Goal: Task Accomplishment & Management: Use online tool/utility

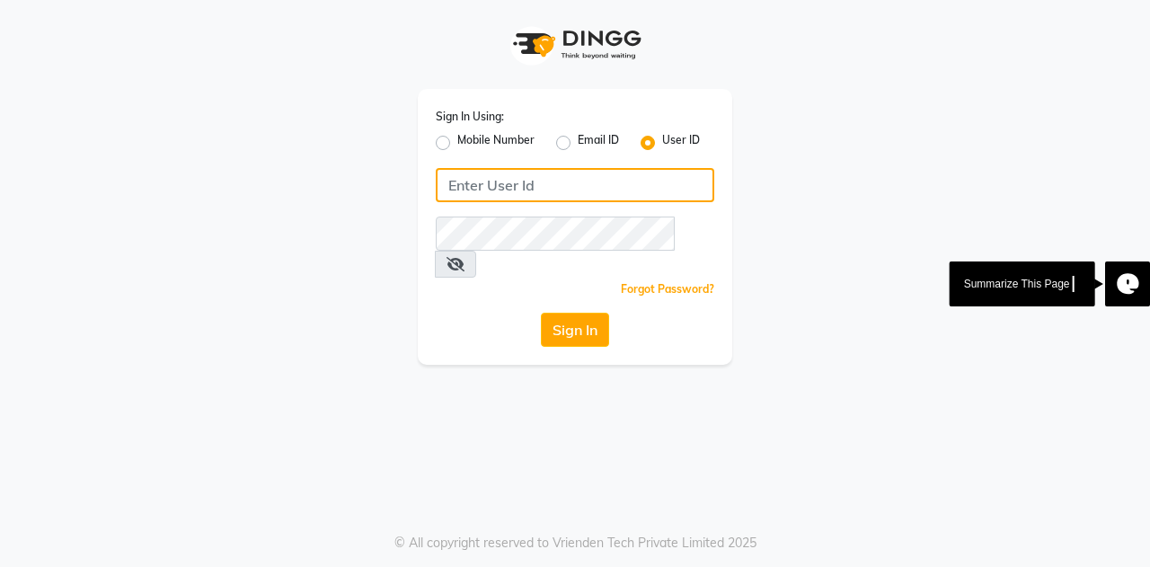
click at [501, 183] on input "Username" at bounding box center [575, 185] width 279 height 34
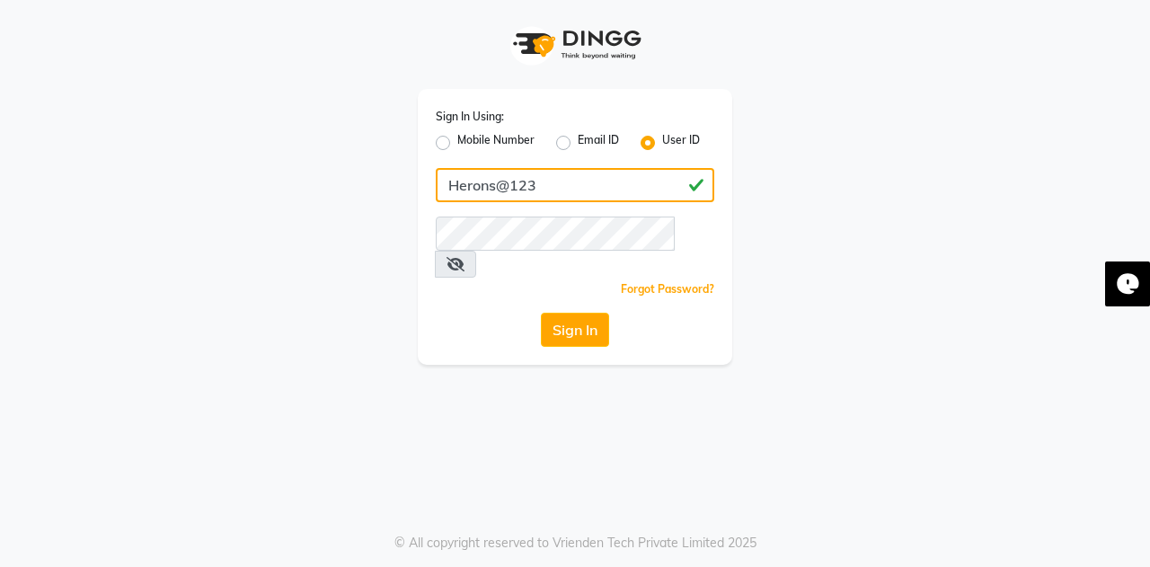
type input "Herons@123"
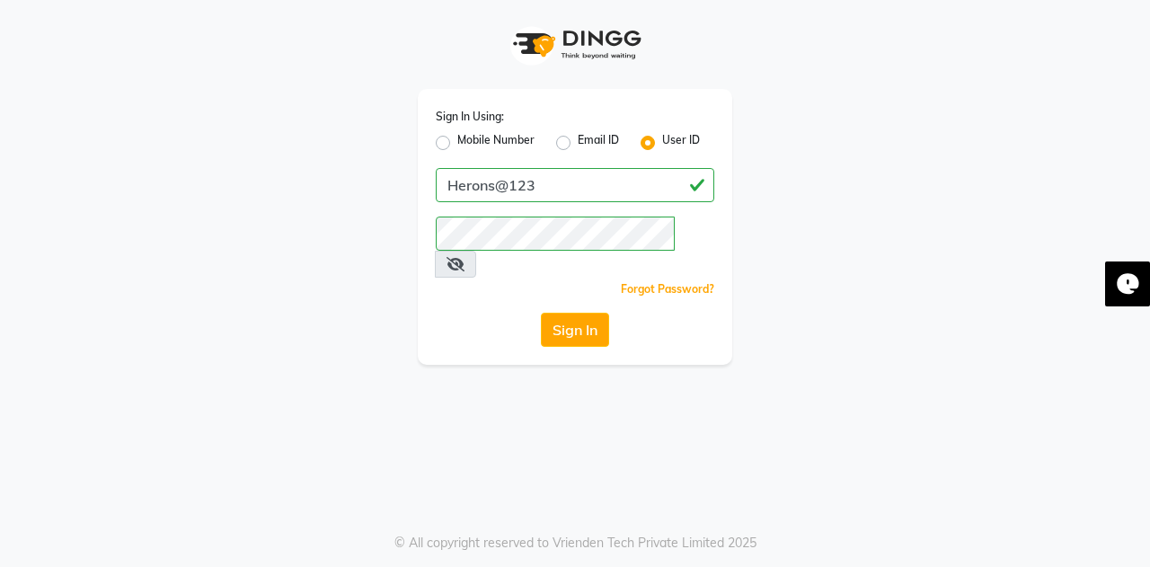
click at [465, 257] on icon at bounding box center [456, 264] width 18 height 14
click at [564, 313] on button "Sign In" at bounding box center [575, 330] width 68 height 34
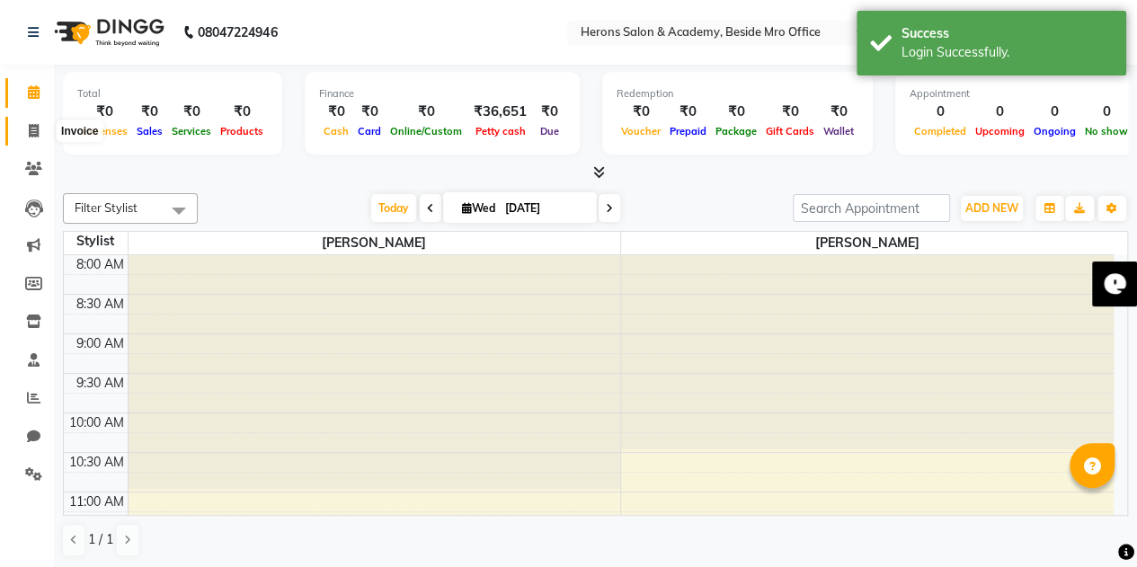
click at [38, 129] on icon at bounding box center [34, 130] width 10 height 13
select select "service"
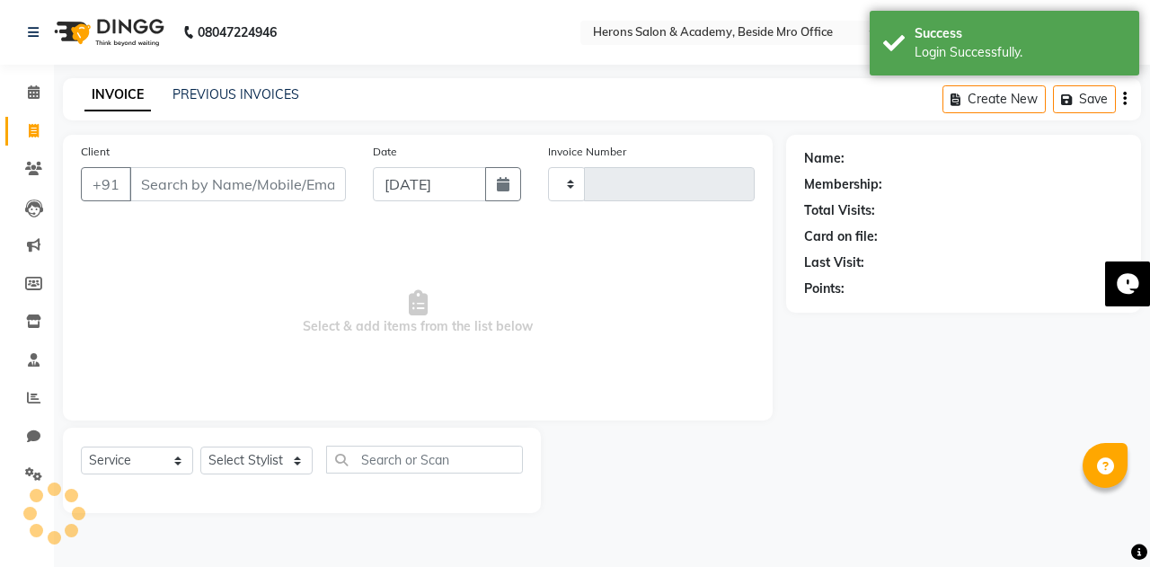
type input "0334"
select select "7758"
click at [217, 183] on input "Client" at bounding box center [237, 184] width 217 height 34
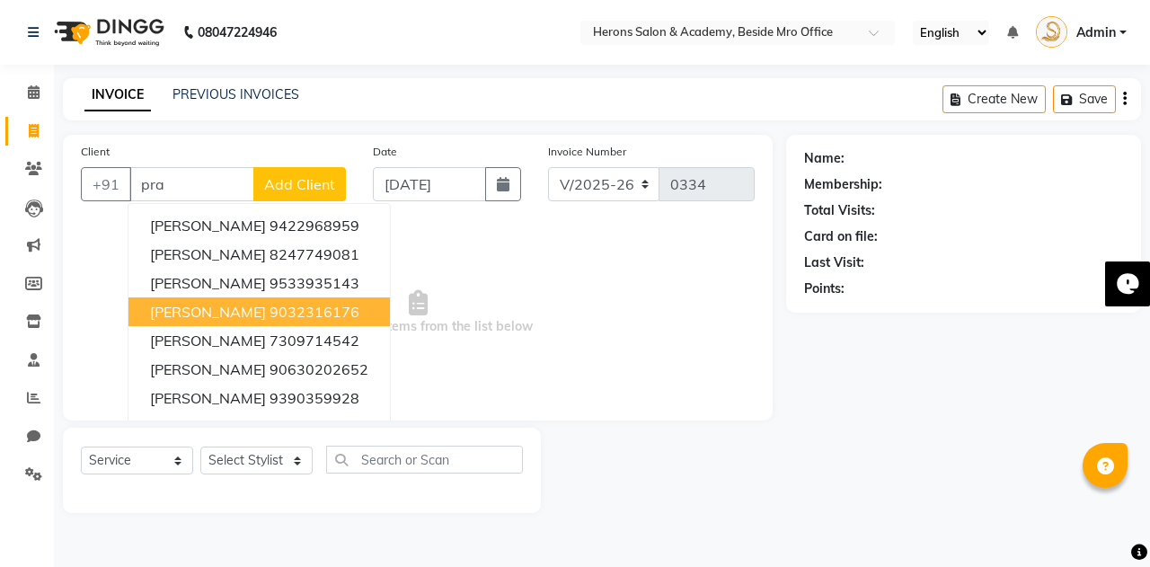
click at [270, 303] on ngb-highlight "9032316176" at bounding box center [315, 312] width 90 height 18
type input "9032316176"
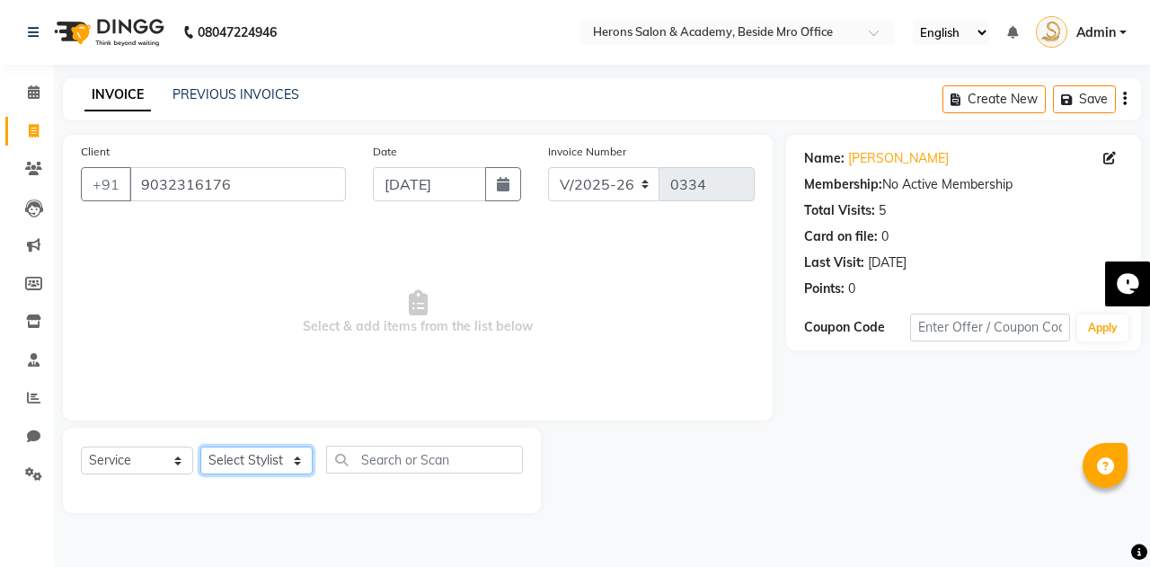
click at [248, 457] on select "Select Stylist [PERSON_NAME] [PERSON_NAME]" at bounding box center [256, 461] width 112 height 28
select select "69236"
click at [200, 447] on select "Select Stylist [PERSON_NAME] [PERSON_NAME]" at bounding box center [256, 461] width 112 height 28
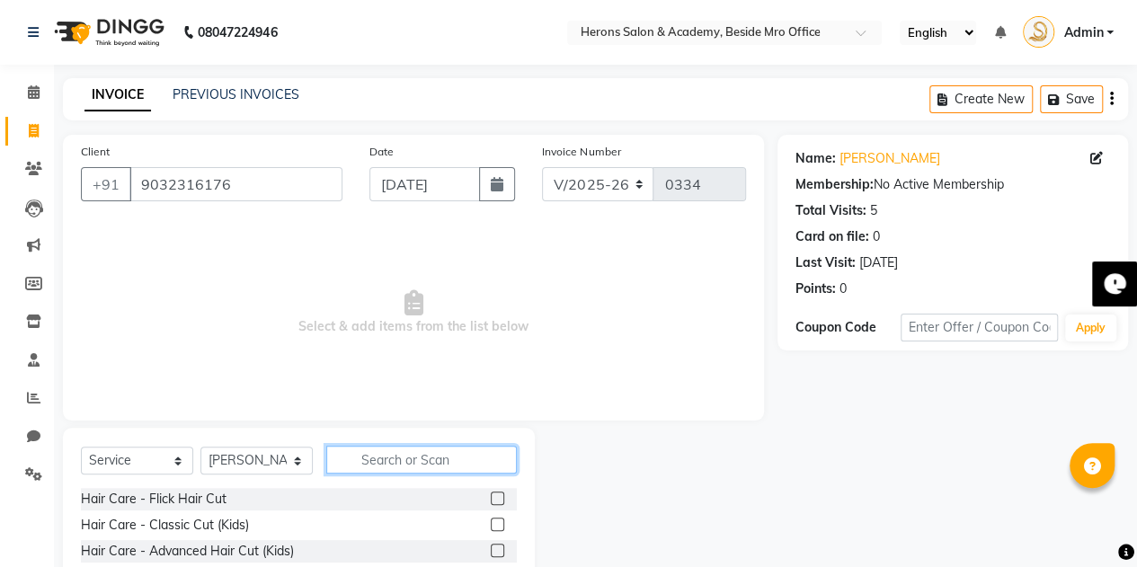
click at [385, 461] on input "text" at bounding box center [421, 460] width 191 height 28
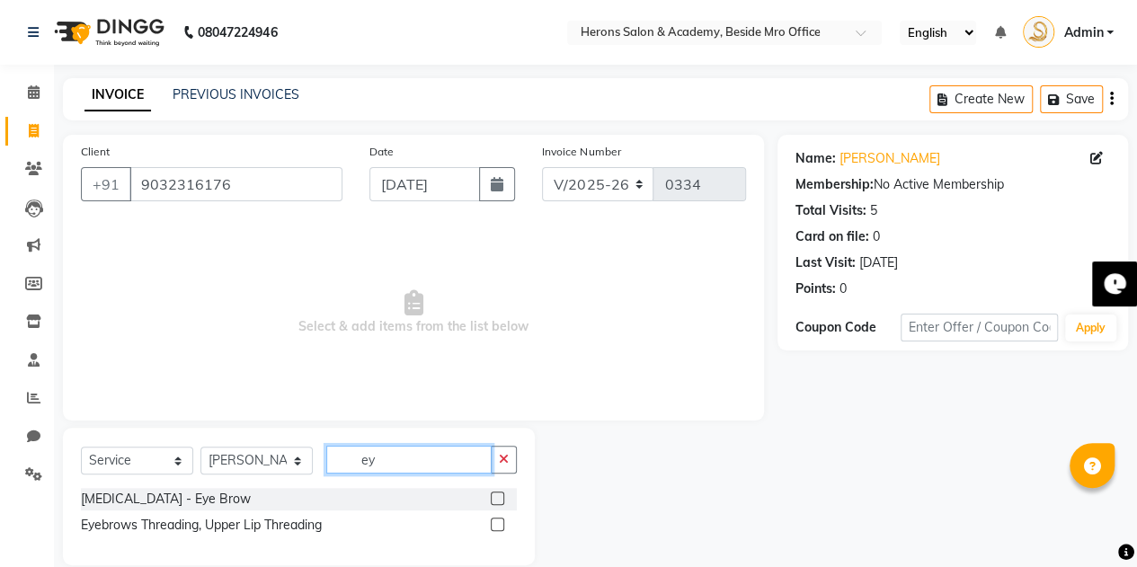
type input "ey"
click at [495, 492] on label at bounding box center [497, 498] width 13 height 13
click at [495, 493] on input "checkbox" at bounding box center [497, 499] width 12 height 12
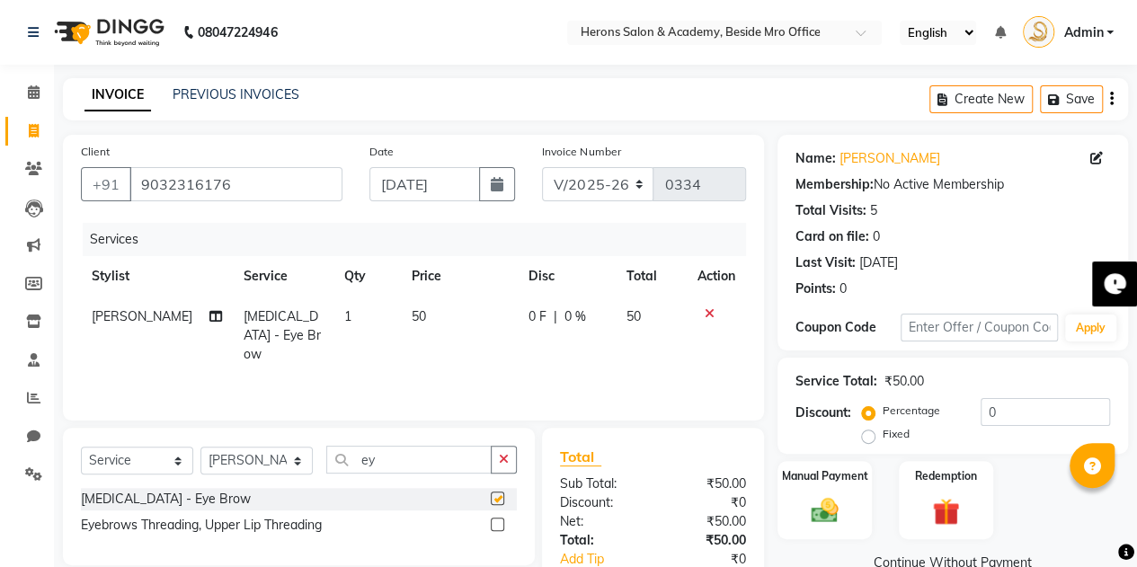
checkbox input "false"
click at [820, 479] on label "Manual Payment" at bounding box center [825, 474] width 90 height 17
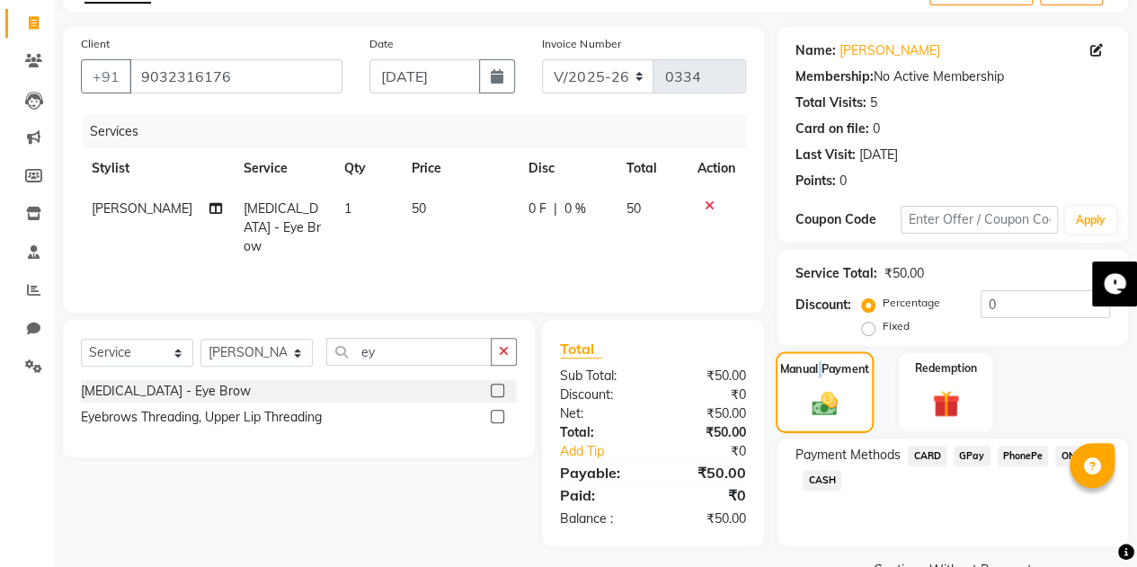
scroll to position [150, 0]
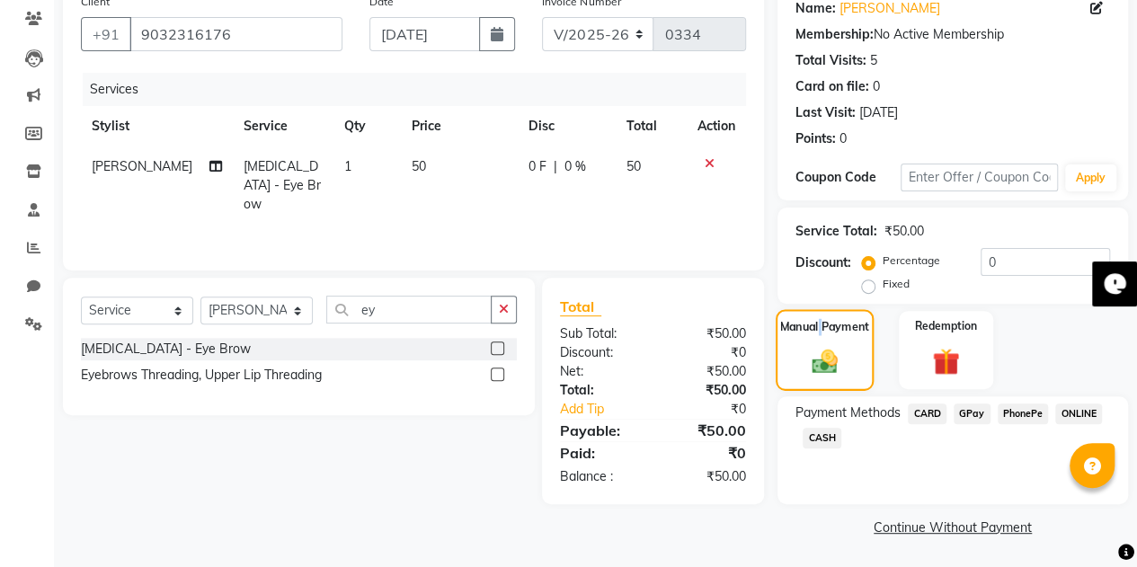
click at [1016, 404] on span "PhonePe" at bounding box center [1023, 414] width 51 height 21
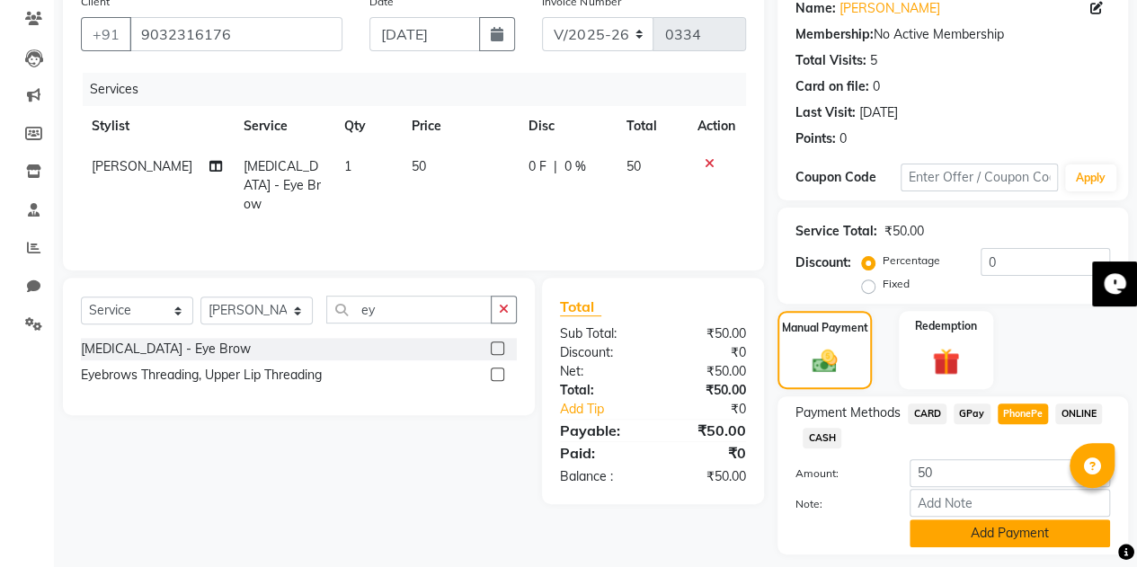
click at [998, 533] on button "Add Payment" at bounding box center [1010, 533] width 200 height 28
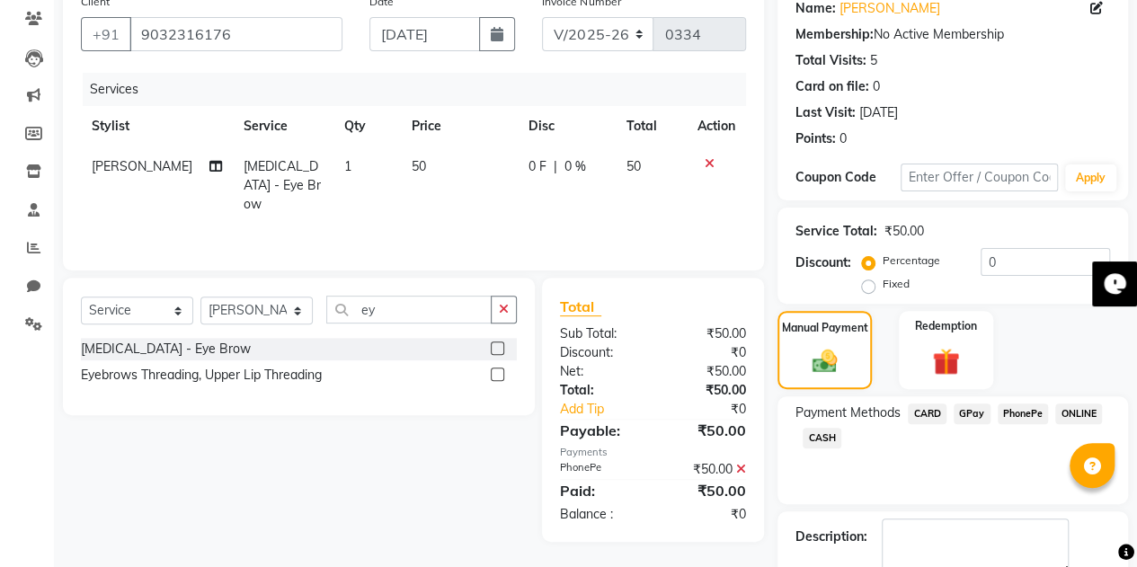
scroll to position [250, 0]
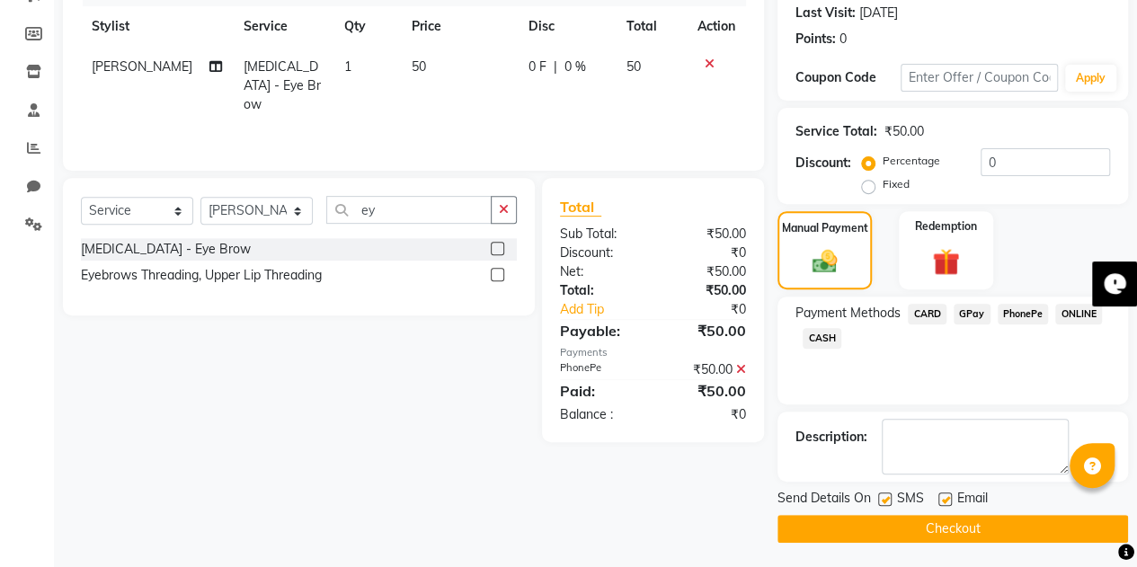
click at [954, 519] on button "Checkout" at bounding box center [952, 529] width 351 height 28
